Goal: Information Seeking & Learning: Learn about a topic

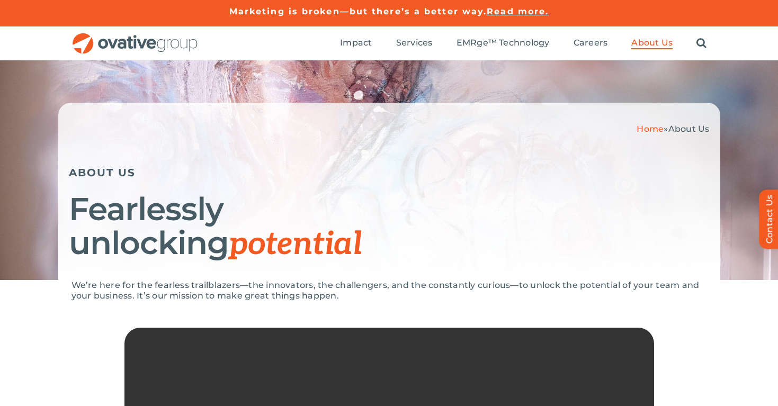
click at [507, 11] on span "Read more." at bounding box center [518, 11] width 62 height 10
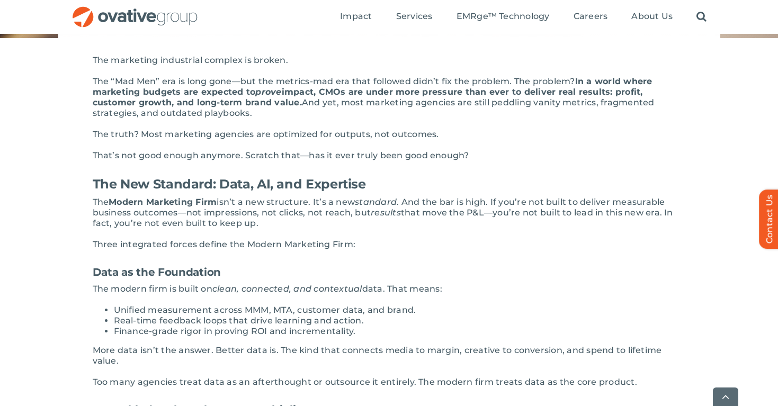
scroll to position [236, 0]
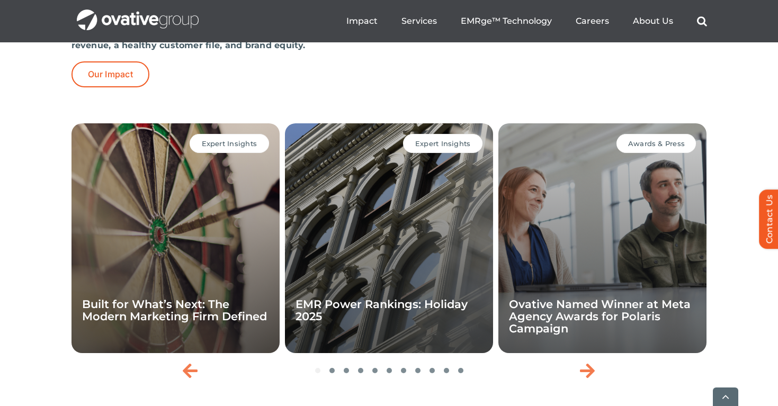
scroll to position [2226, 0]
